Goal: Check status

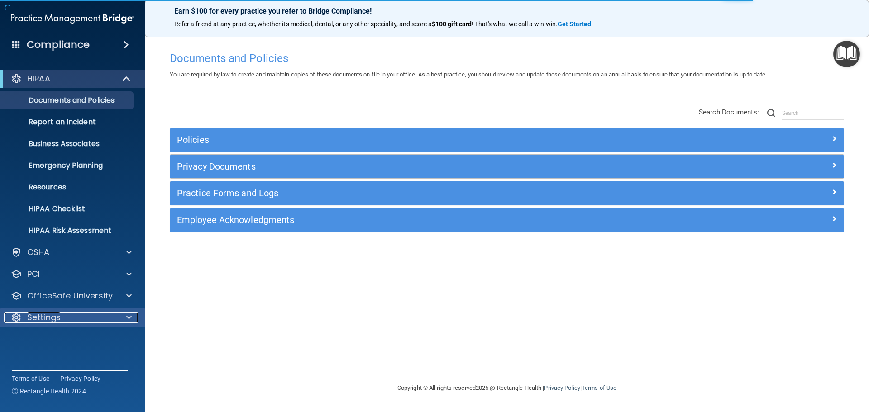
click at [133, 316] on div at bounding box center [127, 317] width 23 height 11
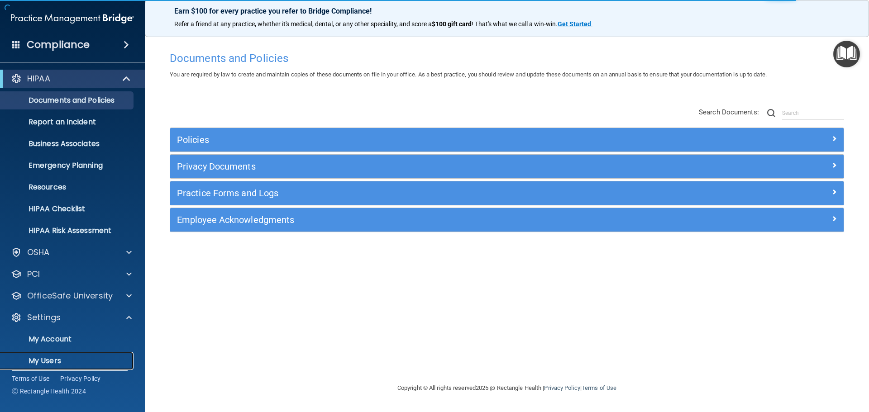
click at [66, 359] on p "My Users" at bounding box center [67, 360] width 123 height 9
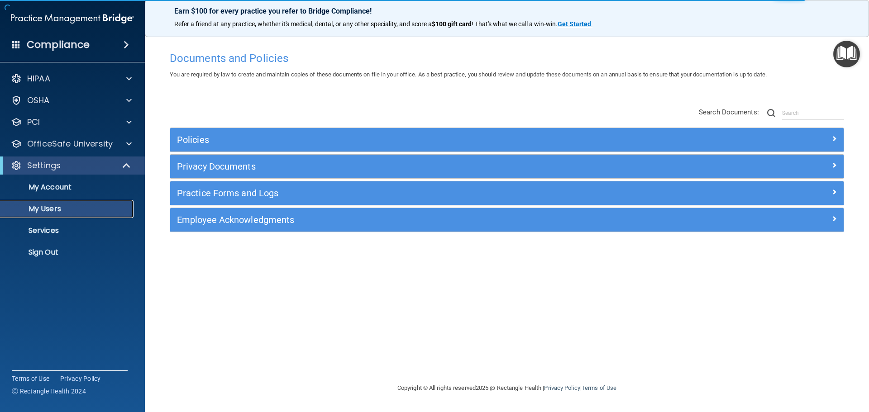
select select "20"
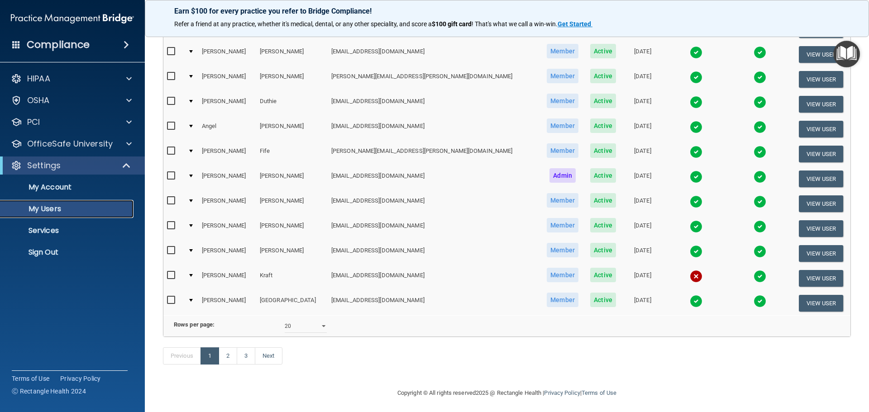
scroll to position [337, 0]
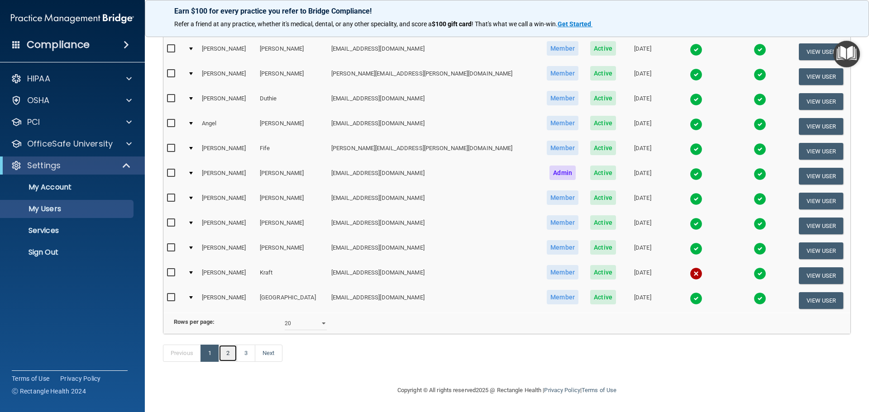
click at [228, 355] on link "2" at bounding box center [227, 353] width 19 height 17
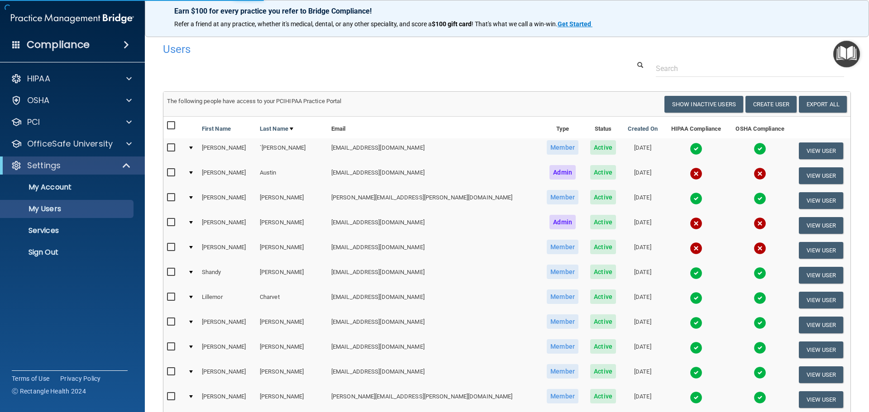
select select "20"
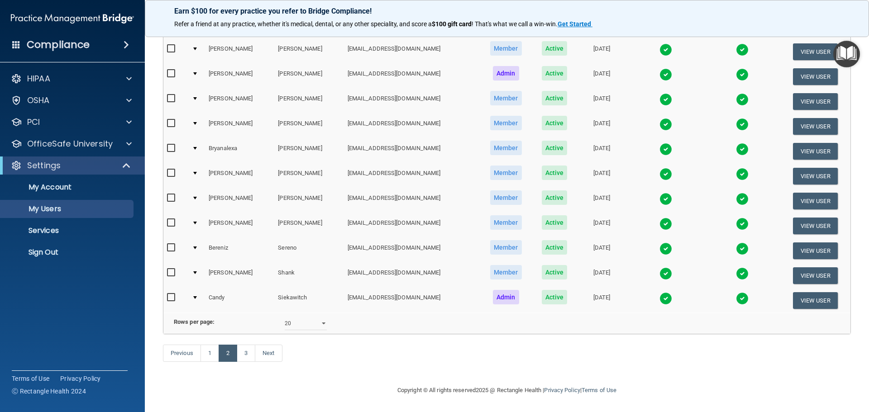
scroll to position [337, 0]
click at [245, 354] on link "3" at bounding box center [246, 353] width 19 height 17
select select "20"
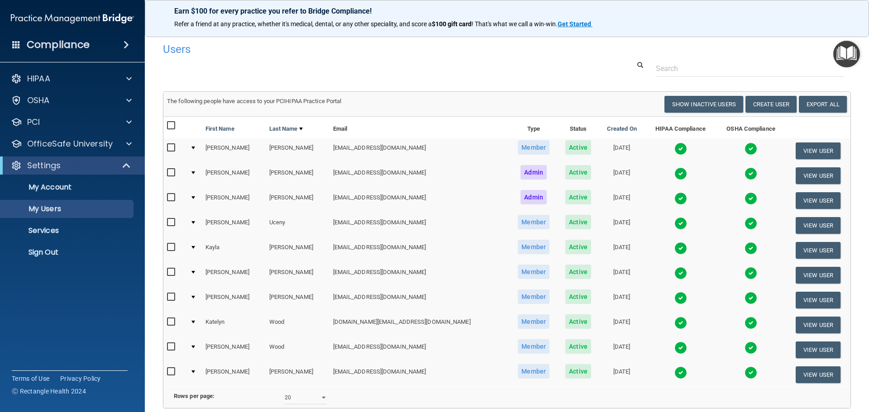
click at [674, 275] on img at bounding box center [680, 273] width 13 height 13
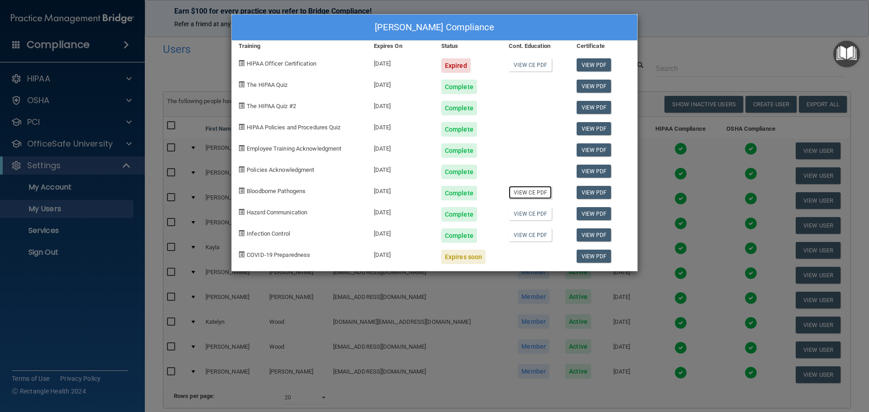
click at [525, 192] on link "View CE PDF" at bounding box center [529, 192] width 43 height 13
click at [520, 64] on link "View CE PDF" at bounding box center [529, 64] width 43 height 13
click at [665, 26] on div "[PERSON_NAME] Compliance Training Expires On Status Cont. Education Certificate…" at bounding box center [434, 206] width 869 height 412
